Goal: Navigation & Orientation: Find specific page/section

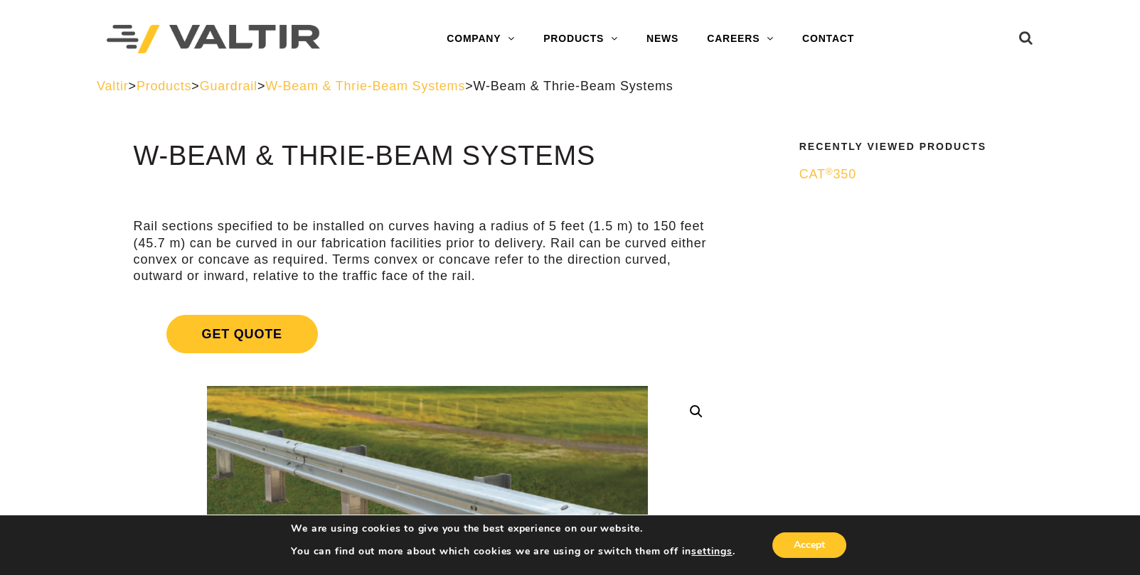
click at [448, 90] on span "W-Beam & Thrie-Beam Systems" at bounding box center [365, 86] width 200 height 14
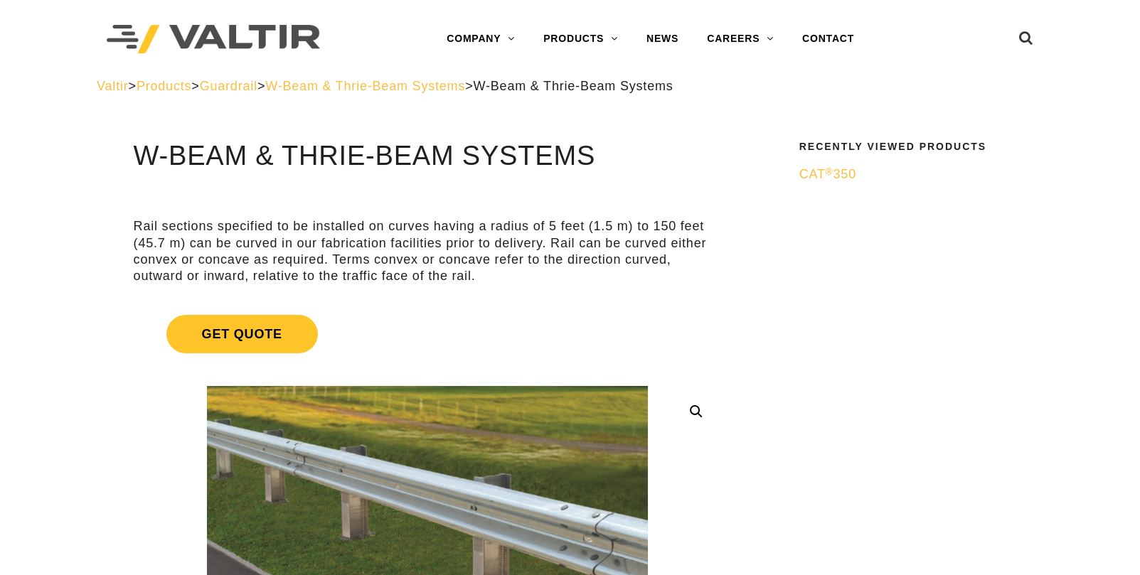
click at [464, 85] on span "W-Beam & Thrie-Beam Systems" at bounding box center [365, 86] width 200 height 14
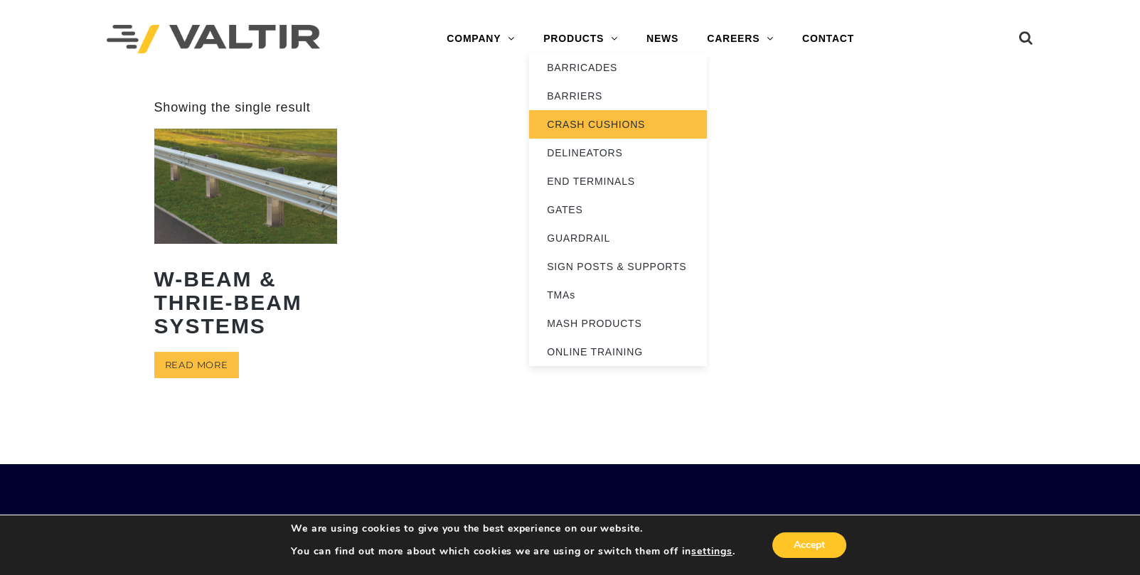
click at [594, 127] on link "CRASH CUSHIONS" at bounding box center [618, 124] width 178 height 28
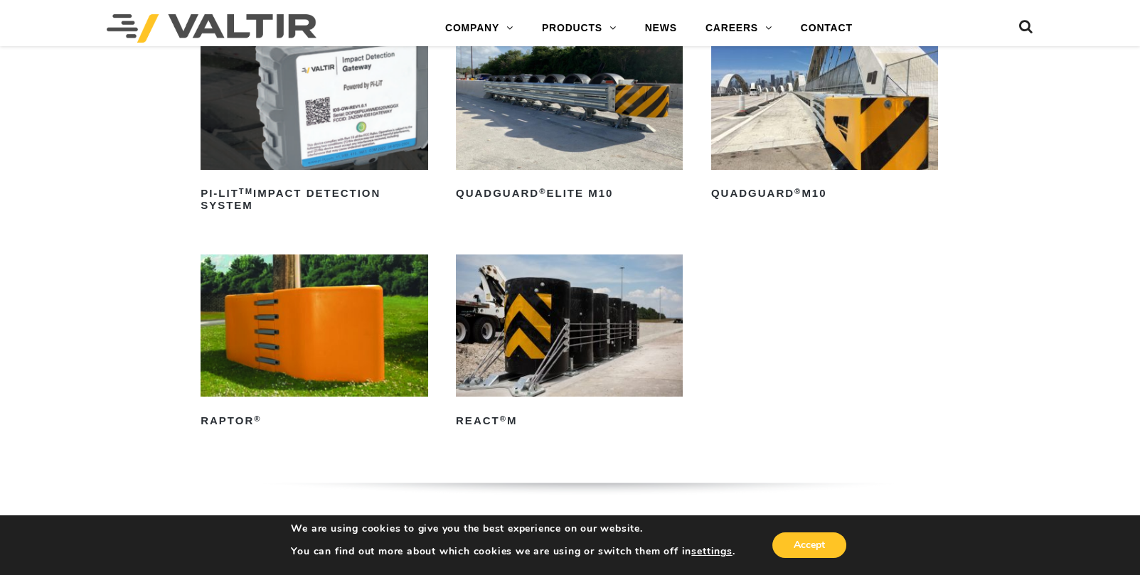
scroll to position [427, 0]
